Goal: Transaction & Acquisition: Purchase product/service

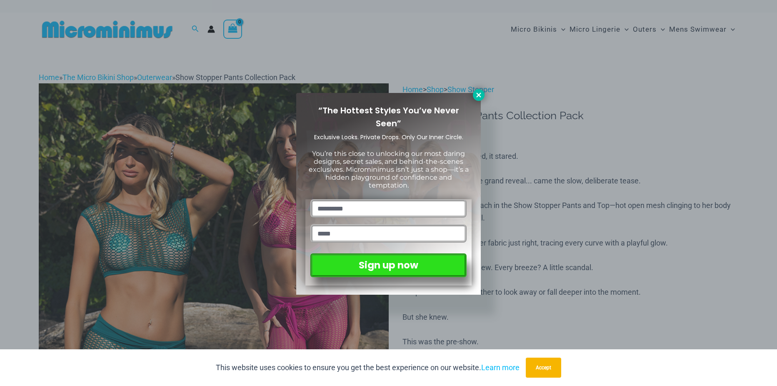
click at [478, 98] on icon at bounding box center [479, 95] width 8 height 8
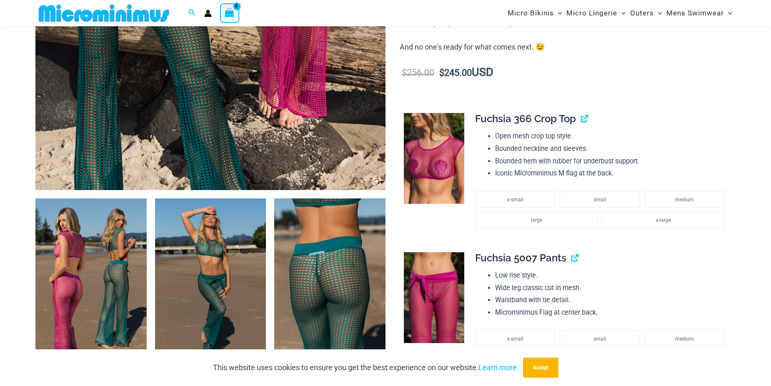
scroll to position [71, 0]
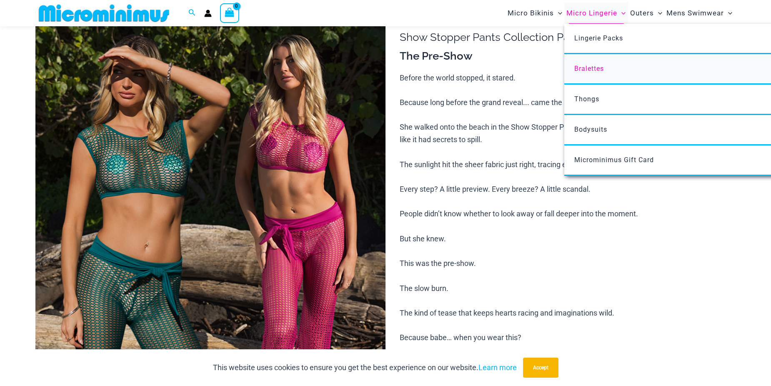
click at [584, 73] on link "Bralettes" at bounding box center [688, 69] width 248 height 30
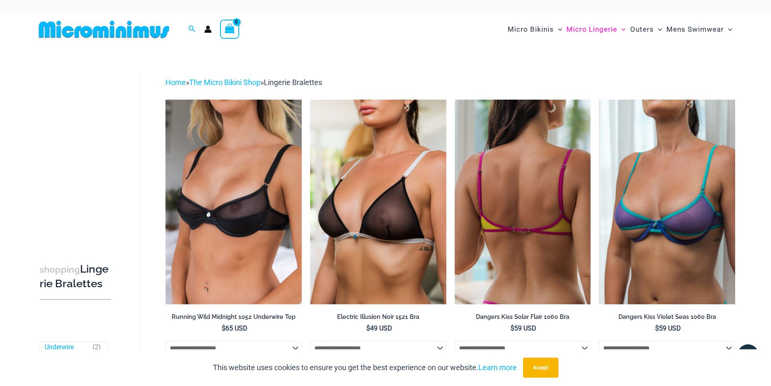
click at [489, 220] on img at bounding box center [523, 202] width 136 height 204
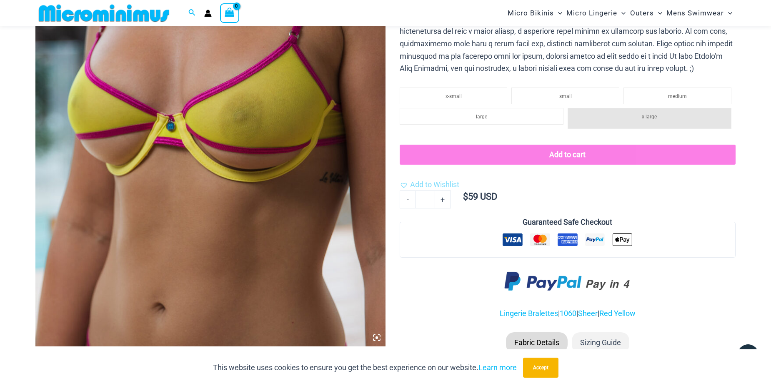
scroll to position [250, 0]
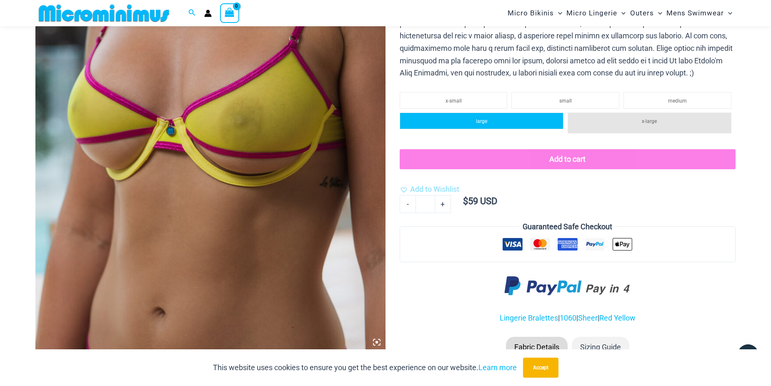
click at [512, 120] on li "large" at bounding box center [482, 121] width 164 height 17
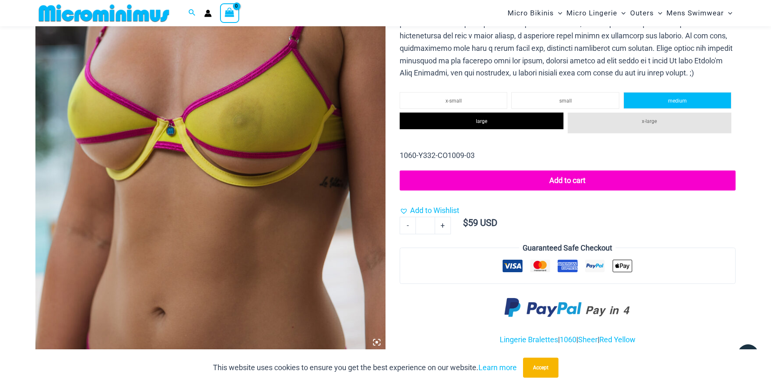
click at [627, 98] on li "medium" at bounding box center [677, 100] width 108 height 17
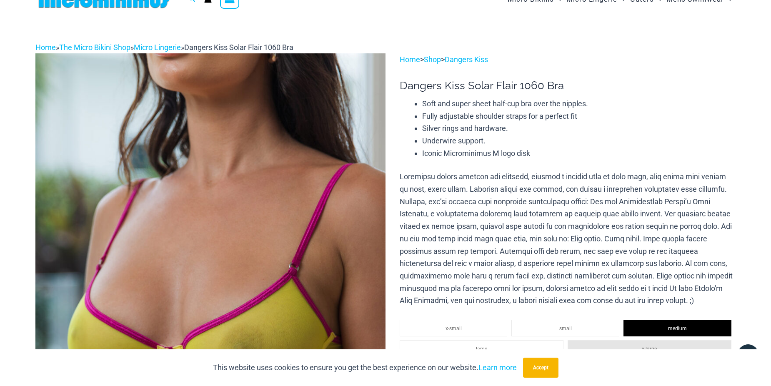
scroll to position [0, 0]
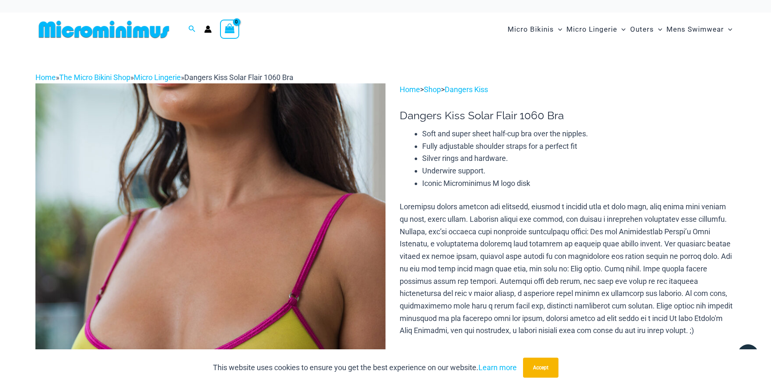
click at [230, 28] on icon "View Shopping Cart, empty" at bounding box center [230, 29] width 10 height 10
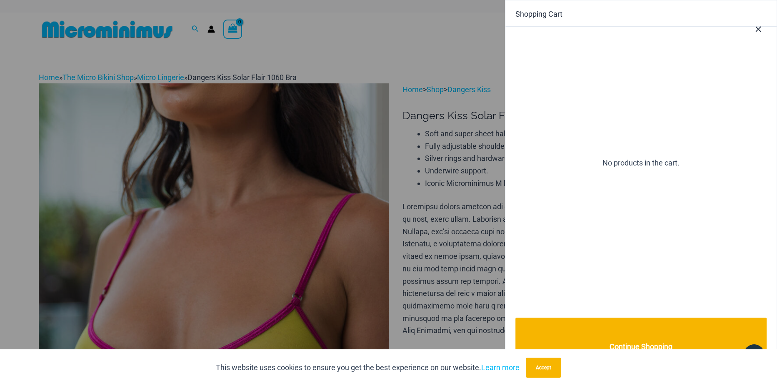
click at [230, 28] on div at bounding box center [388, 193] width 777 height 386
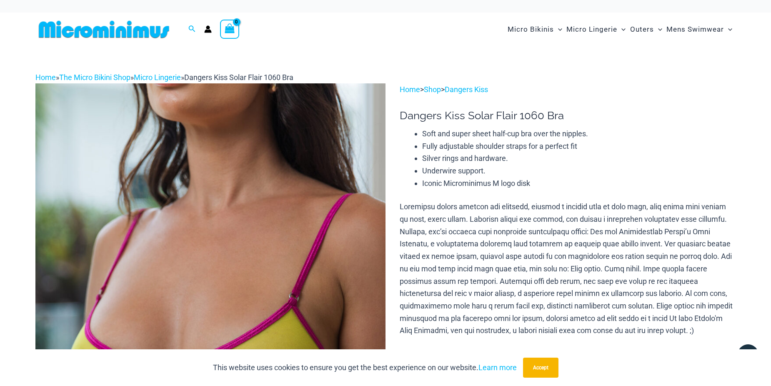
click at [210, 29] on icon "Account icon link" at bounding box center [208, 29] width 8 height 8
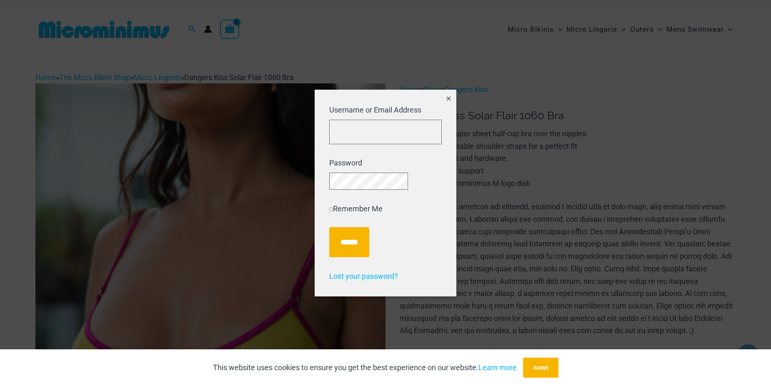
click at [448, 96] on icon "Close popup" at bounding box center [449, 98] width 4 height 4
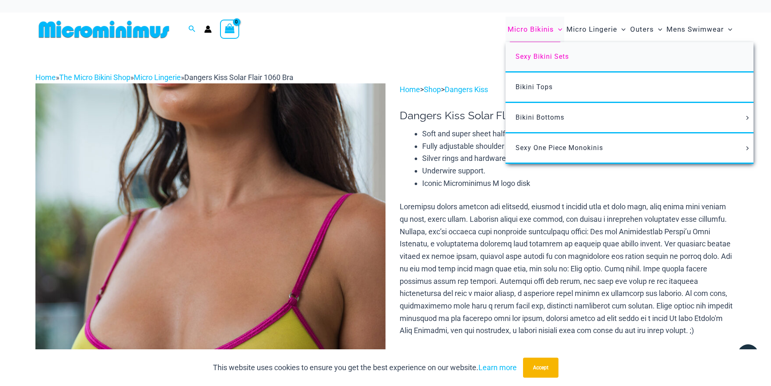
click at [545, 56] on span "Sexy Bikini Sets" at bounding box center [542, 57] width 53 height 8
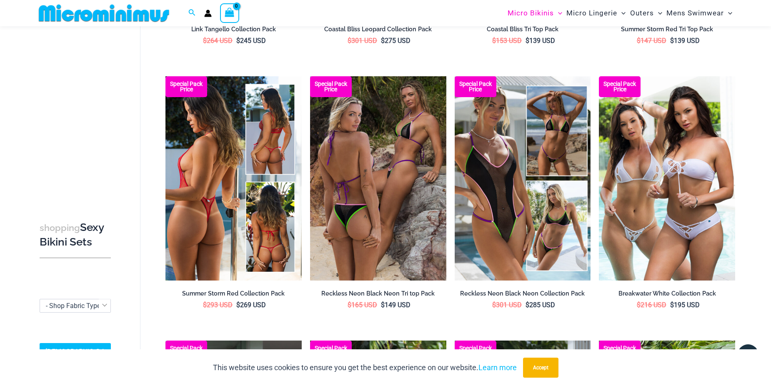
scroll to position [620, 0]
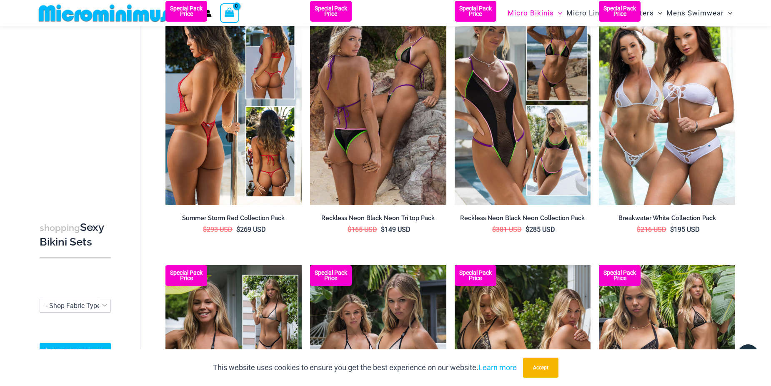
click at [207, 138] on img at bounding box center [233, 103] width 136 height 204
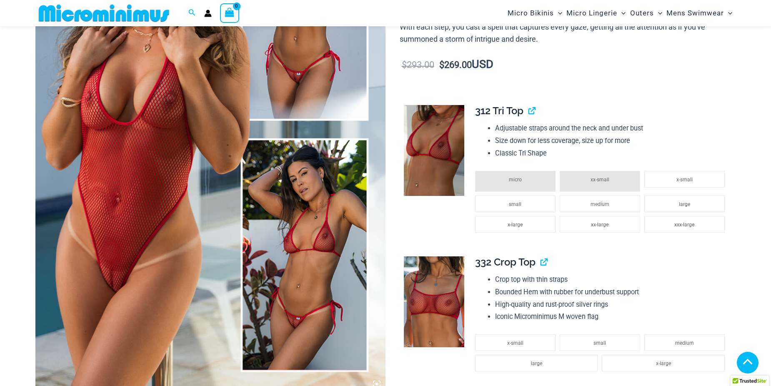
scroll to position [368, 0]
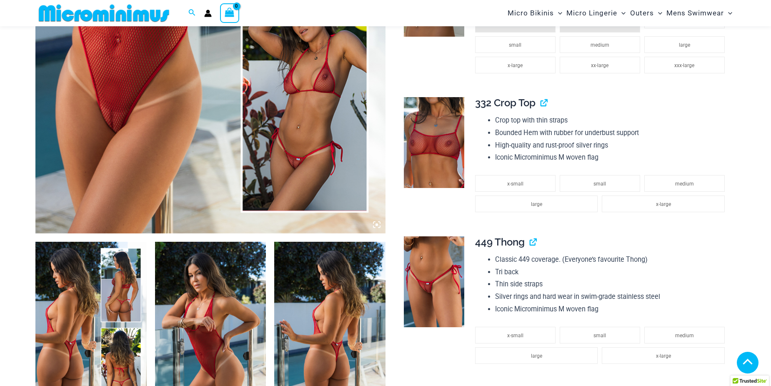
drag, startPoint x: 376, startPoint y: 201, endPoint x: 373, endPoint y: 195, distance: 7.5
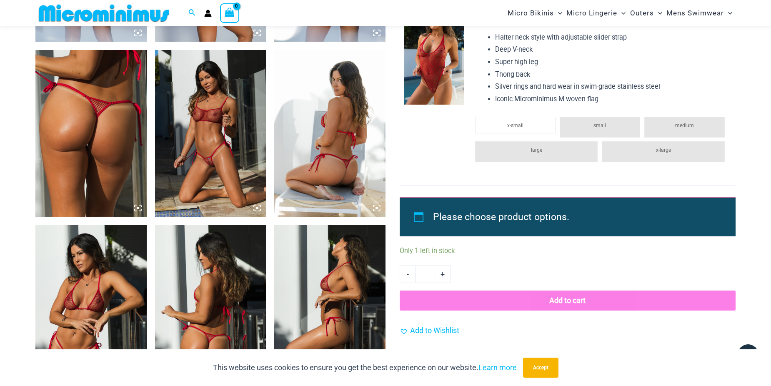
scroll to position [701, 0]
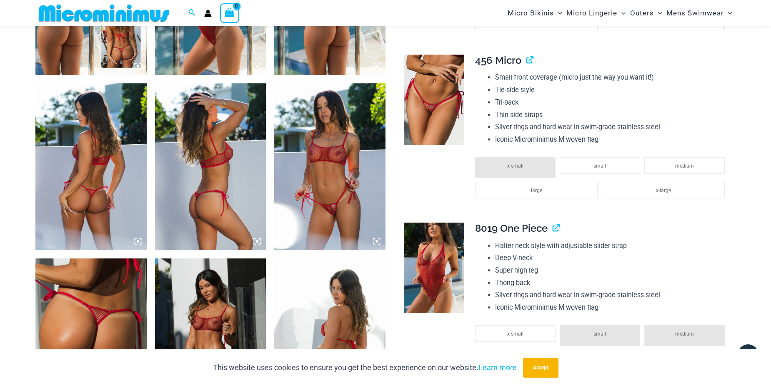
click at [328, 207] on img at bounding box center [329, 166] width 111 height 167
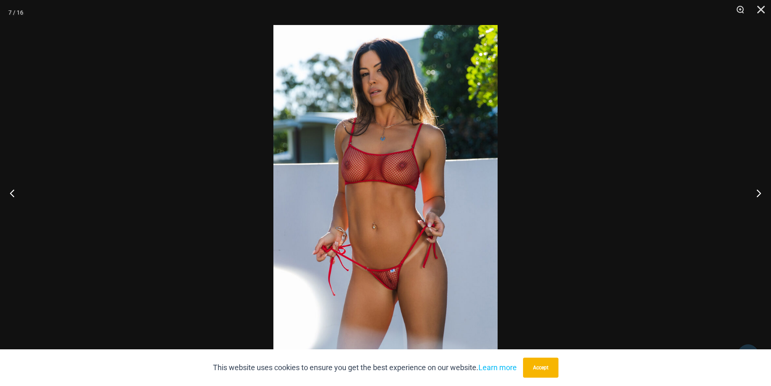
click at [390, 275] on img at bounding box center [385, 193] width 224 height 336
